Goal: Task Accomplishment & Management: Manage account settings

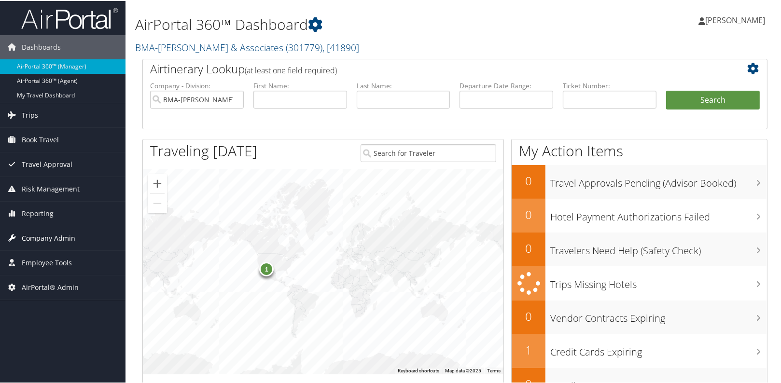
click at [51, 236] on span "Company Admin" at bounding box center [49, 237] width 54 height 24
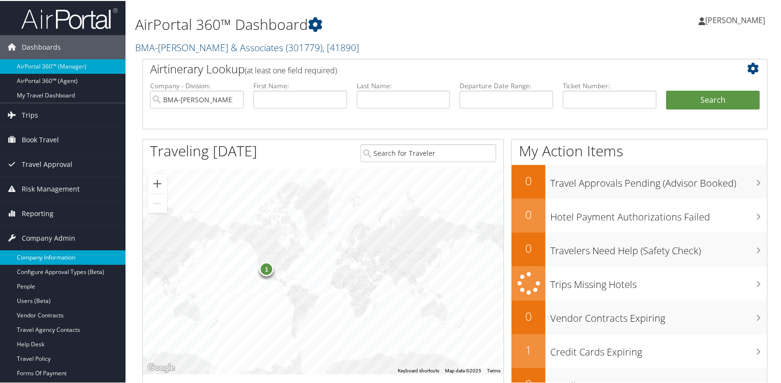
click at [53, 251] on link "Company Information" at bounding box center [63, 257] width 126 height 14
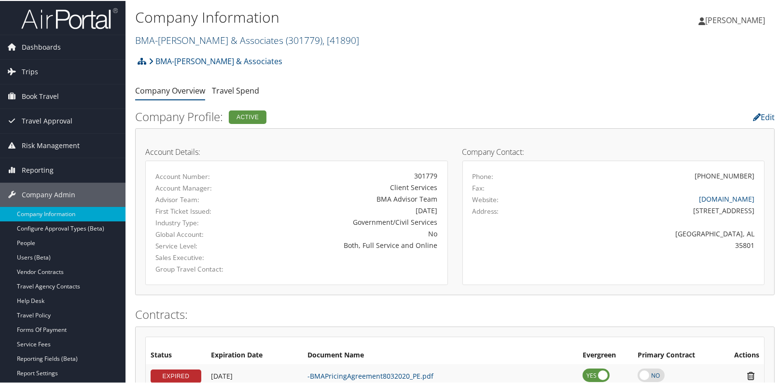
click at [175, 35] on link "BMA-Beshenich Muir & Associates ( 301779 ) , [ 41890 ]" at bounding box center [247, 39] width 224 height 13
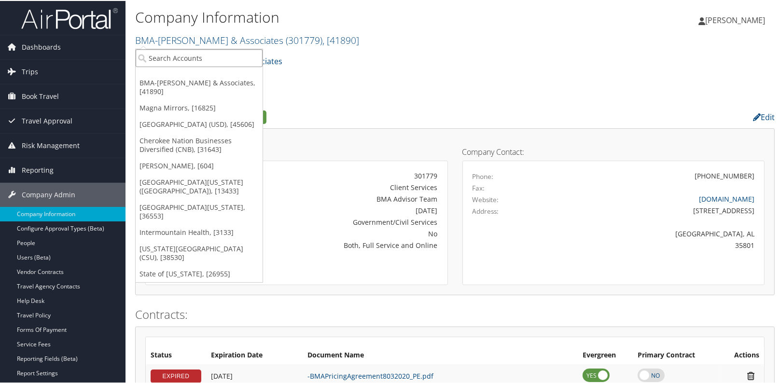
click at [167, 55] on input "search" at bounding box center [199, 57] width 127 height 18
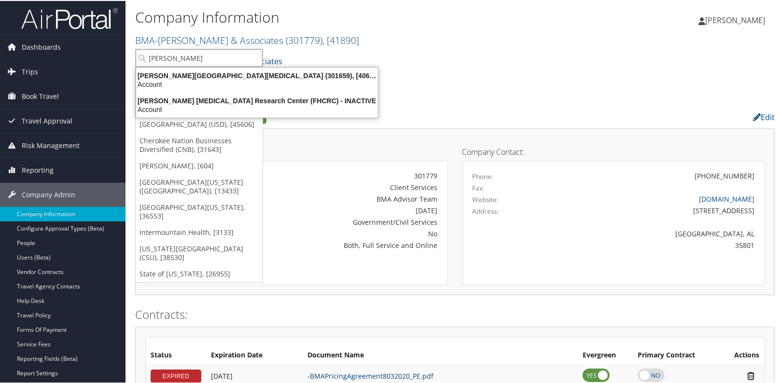
type input "fred hutch"
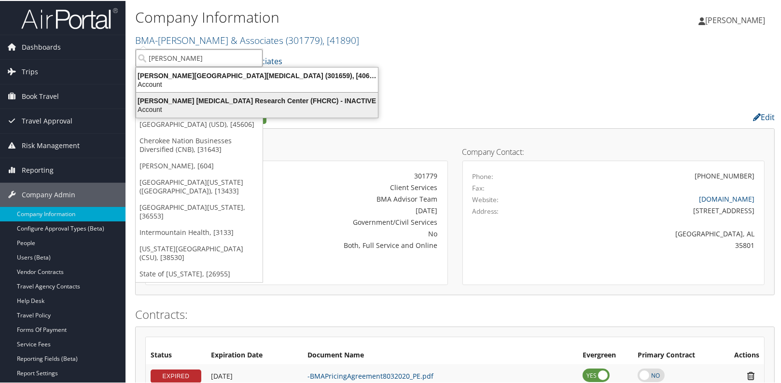
click at [199, 99] on div "[PERSON_NAME] [MEDICAL_DATA] Research Center (FHCRC) - INACTIVE" at bounding box center [256, 100] width 253 height 9
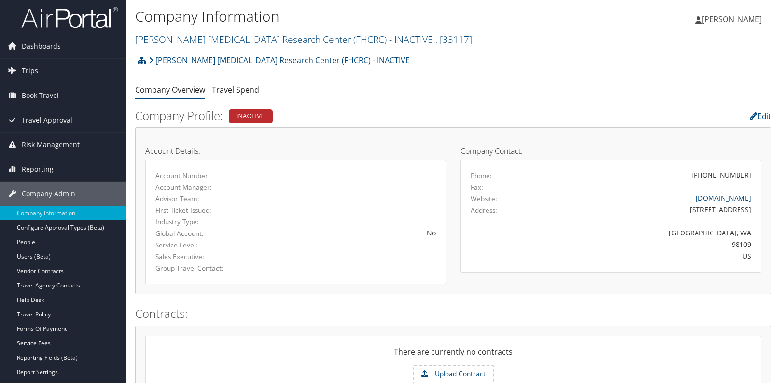
scroll to position [175, 0]
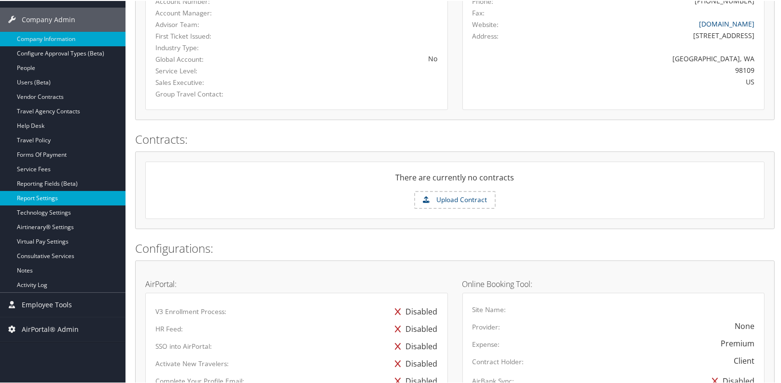
click at [43, 197] on link "Report Settings" at bounding box center [63, 197] width 126 height 14
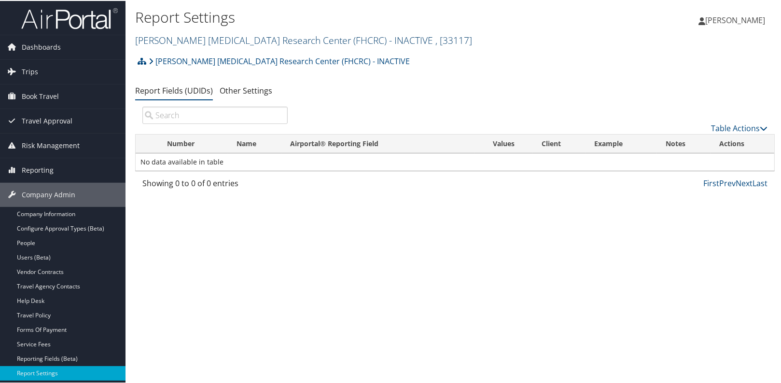
click at [191, 41] on link "Fred Hutchinson Cancer Research Center (FHCRC) - INACTIVE , [ 33117 ]" at bounding box center [303, 39] width 337 height 13
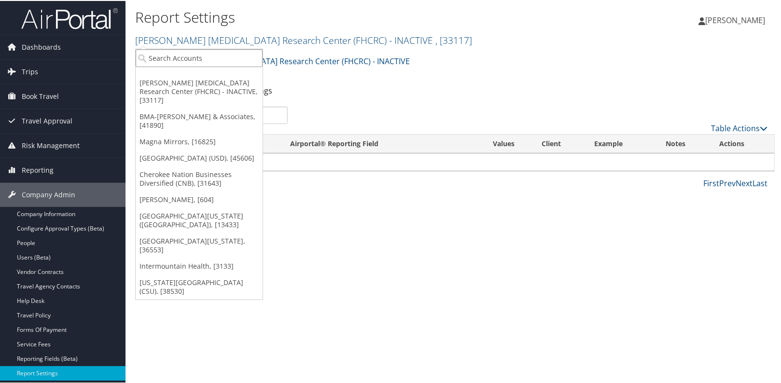
click at [189, 54] on input "search" at bounding box center [199, 57] width 127 height 18
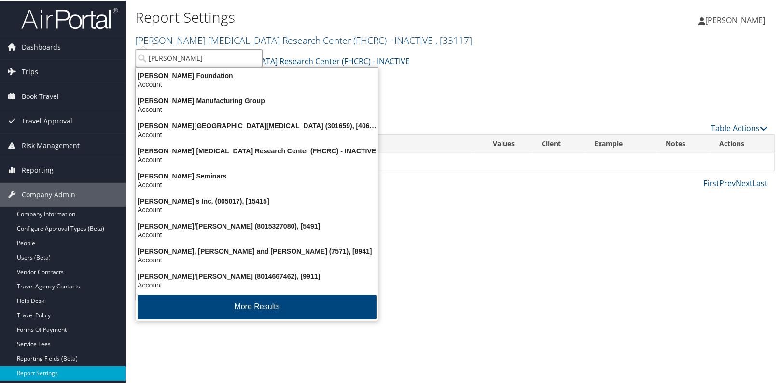
type input "fred hutch"
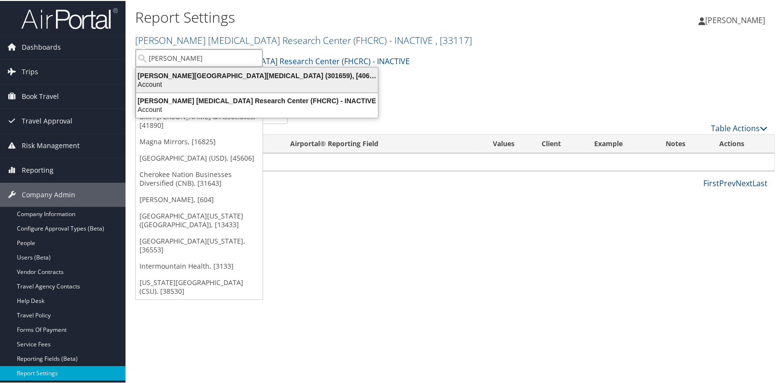
click at [188, 70] on div "Fred Hutchinson Cancer Center (301659), [40671]" at bounding box center [256, 74] width 253 height 9
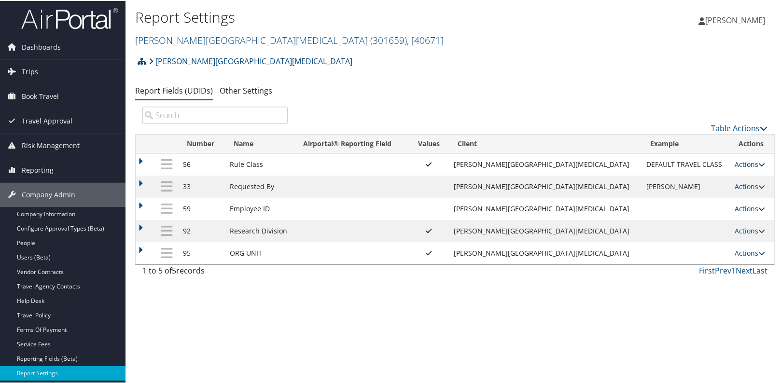
click at [745, 164] on link "Actions" at bounding box center [750, 163] width 30 height 9
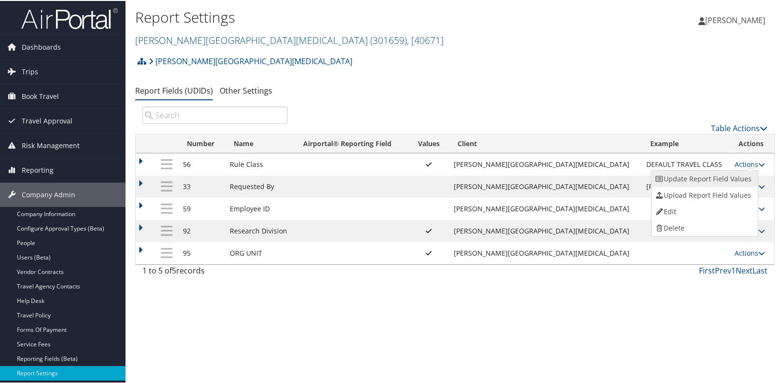
click at [719, 176] on link "Update Report Field Values" at bounding box center [704, 178] width 104 height 16
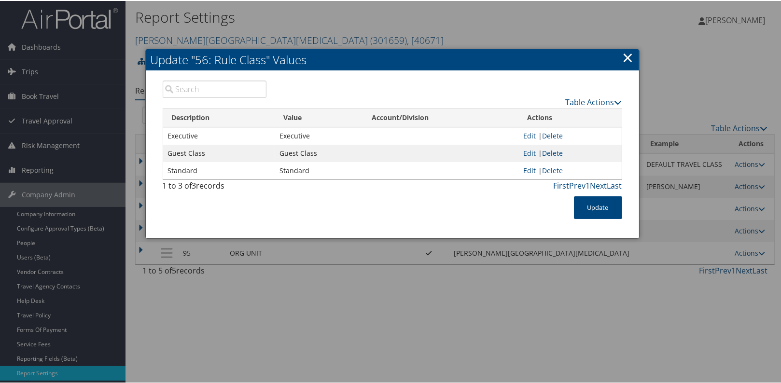
click at [625, 54] on link "×" at bounding box center [628, 56] width 11 height 19
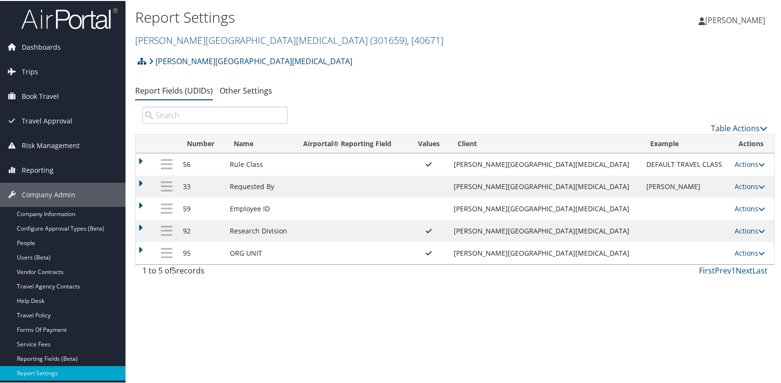
click at [739, 230] on link "Actions" at bounding box center [750, 229] width 30 height 9
click at [727, 238] on link "Update Report Field Values" at bounding box center [704, 245] width 104 height 16
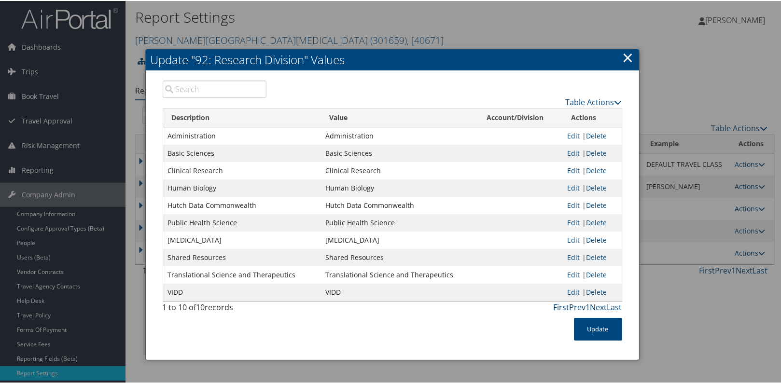
click at [631, 56] on link "×" at bounding box center [628, 56] width 11 height 19
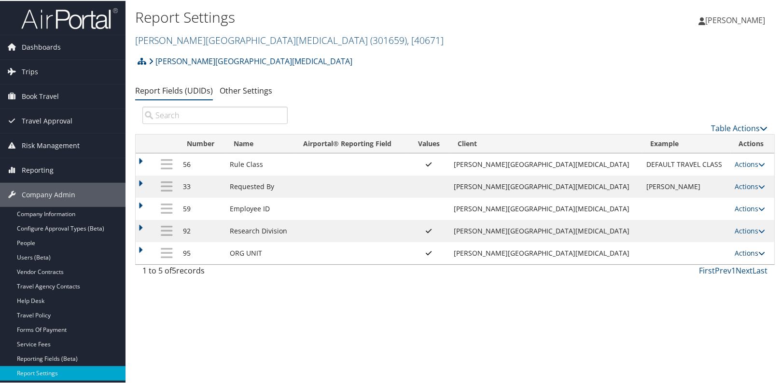
click at [746, 249] on link "Actions" at bounding box center [750, 252] width 30 height 9
click at [726, 264] on link "Update Report Field Values" at bounding box center [704, 267] width 104 height 16
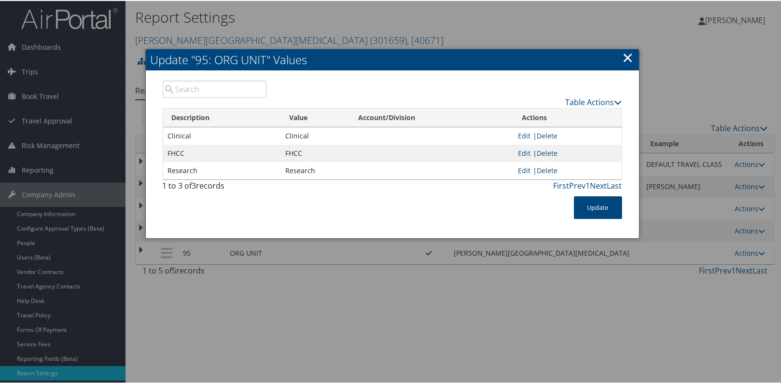
click at [625, 56] on link "×" at bounding box center [628, 56] width 11 height 19
